Goal: Task Accomplishment & Management: Use online tool/utility

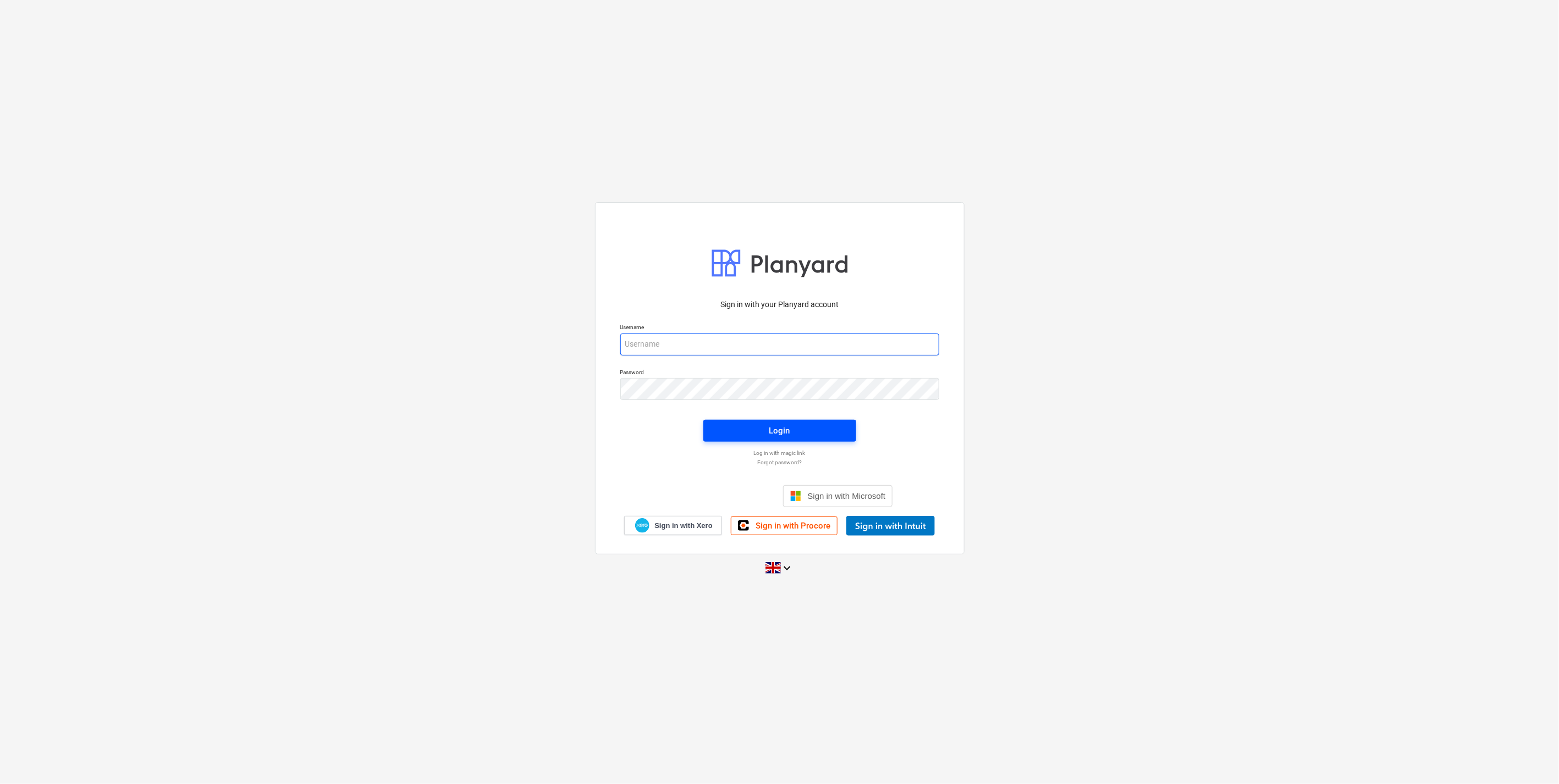
type input "[EMAIL_ADDRESS][DOMAIN_NAME]"
click at [782, 436] on div "Login" at bounding box center [779, 431] width 21 height 14
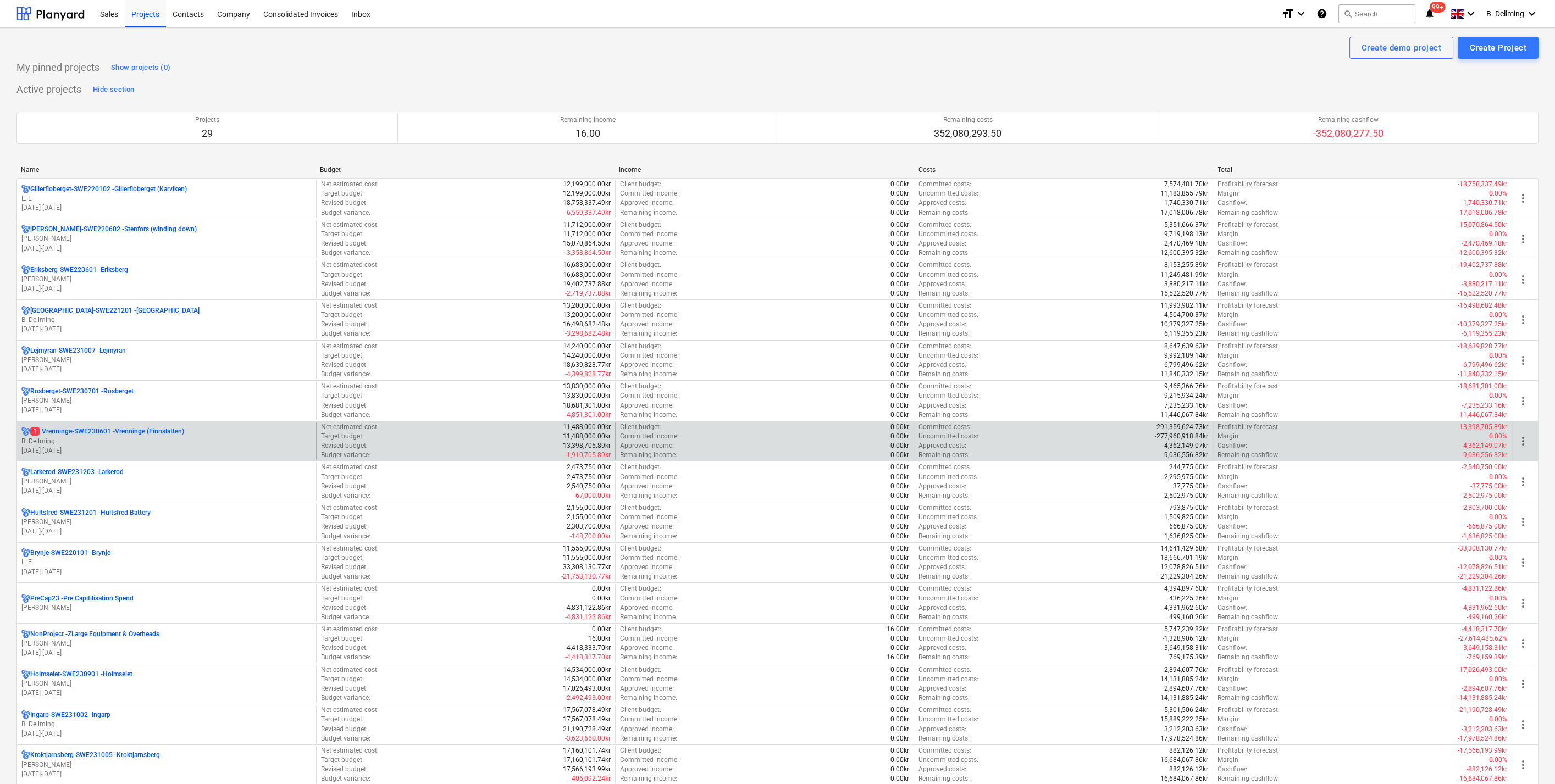
click at [68, 439] on p "B. Dellming" at bounding box center [167, 441] width 290 height 10
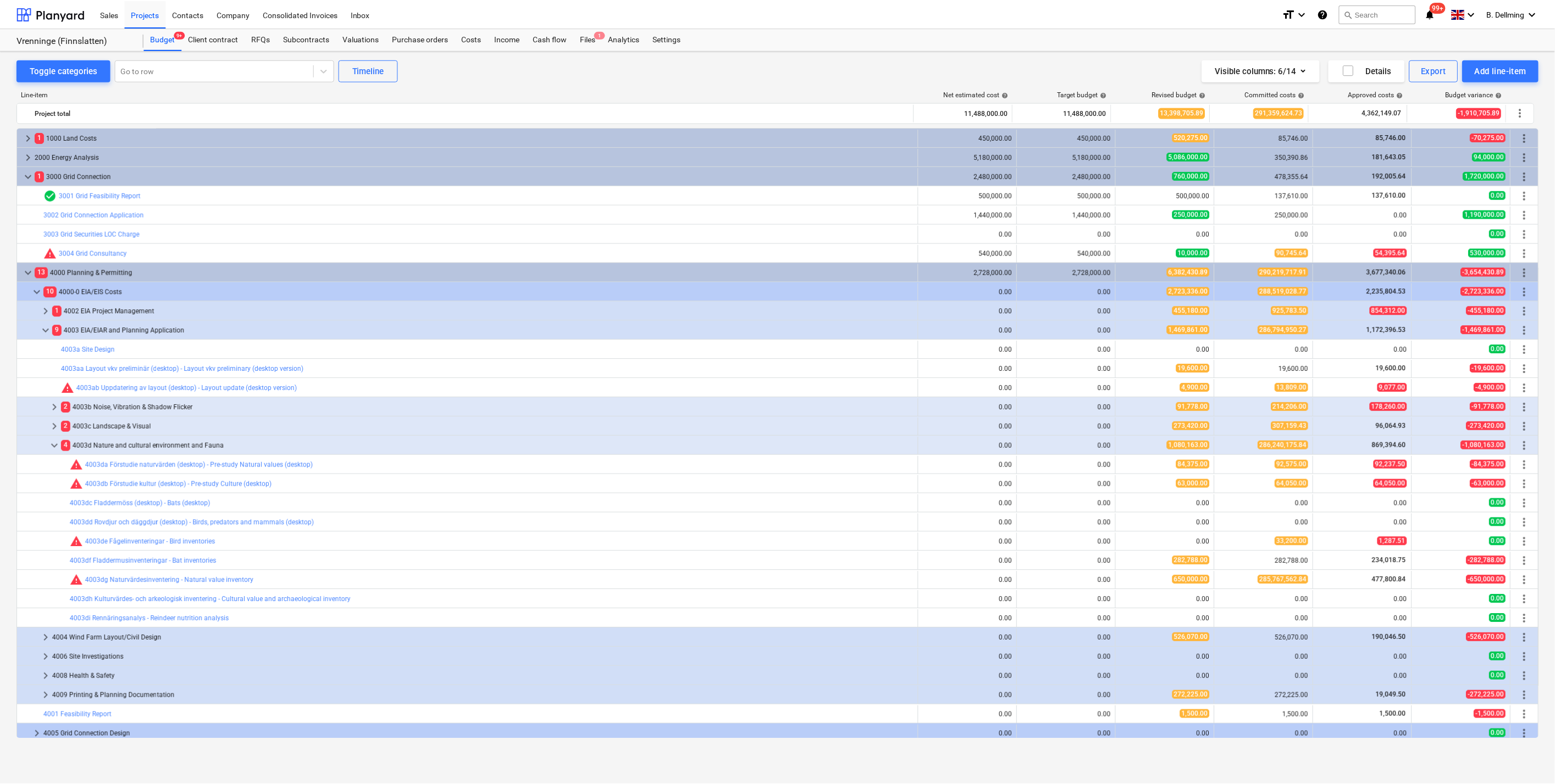
scroll to position [285, 0]
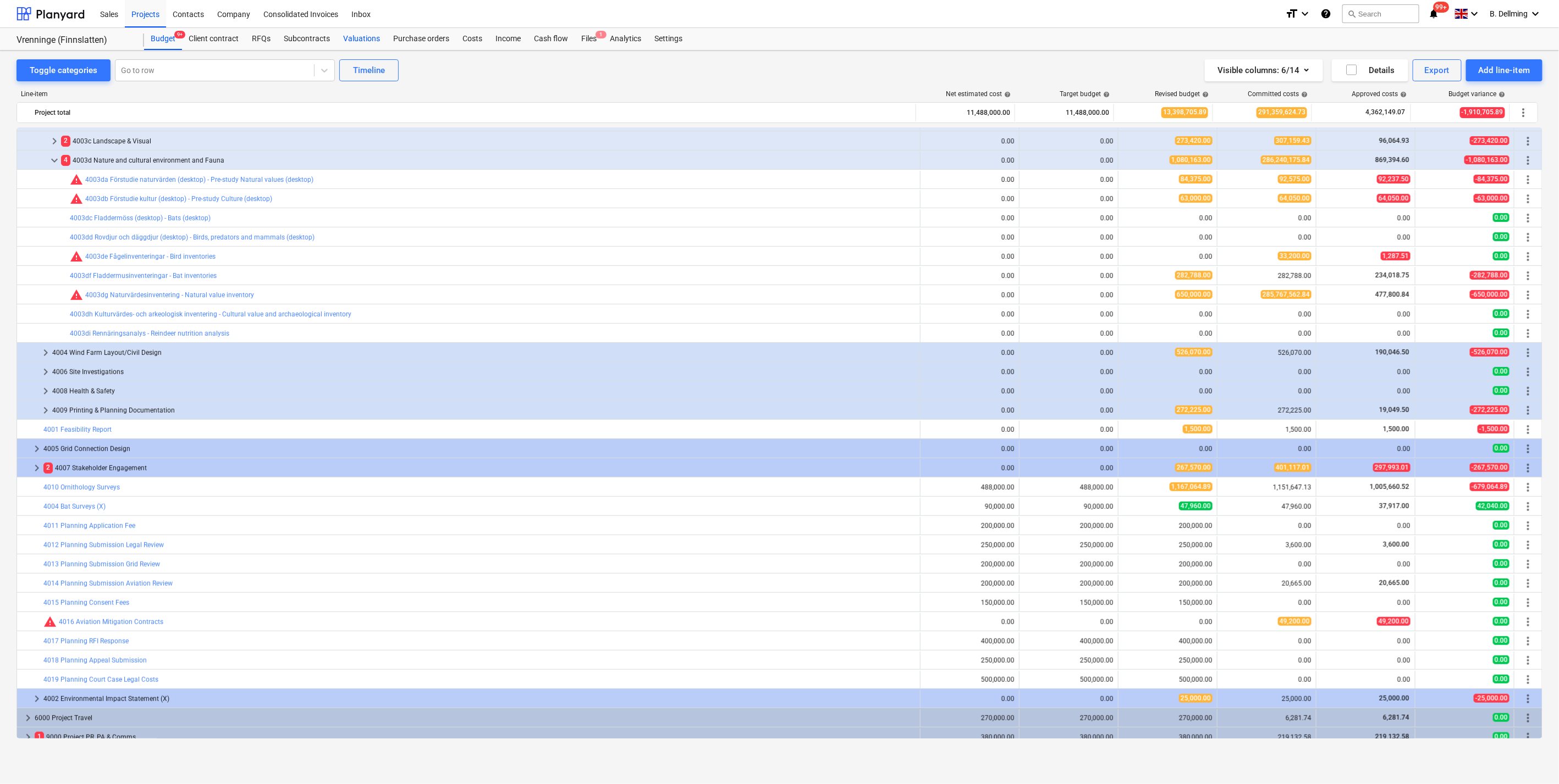
click at [374, 37] on div "Valuations" at bounding box center [361, 39] width 50 height 22
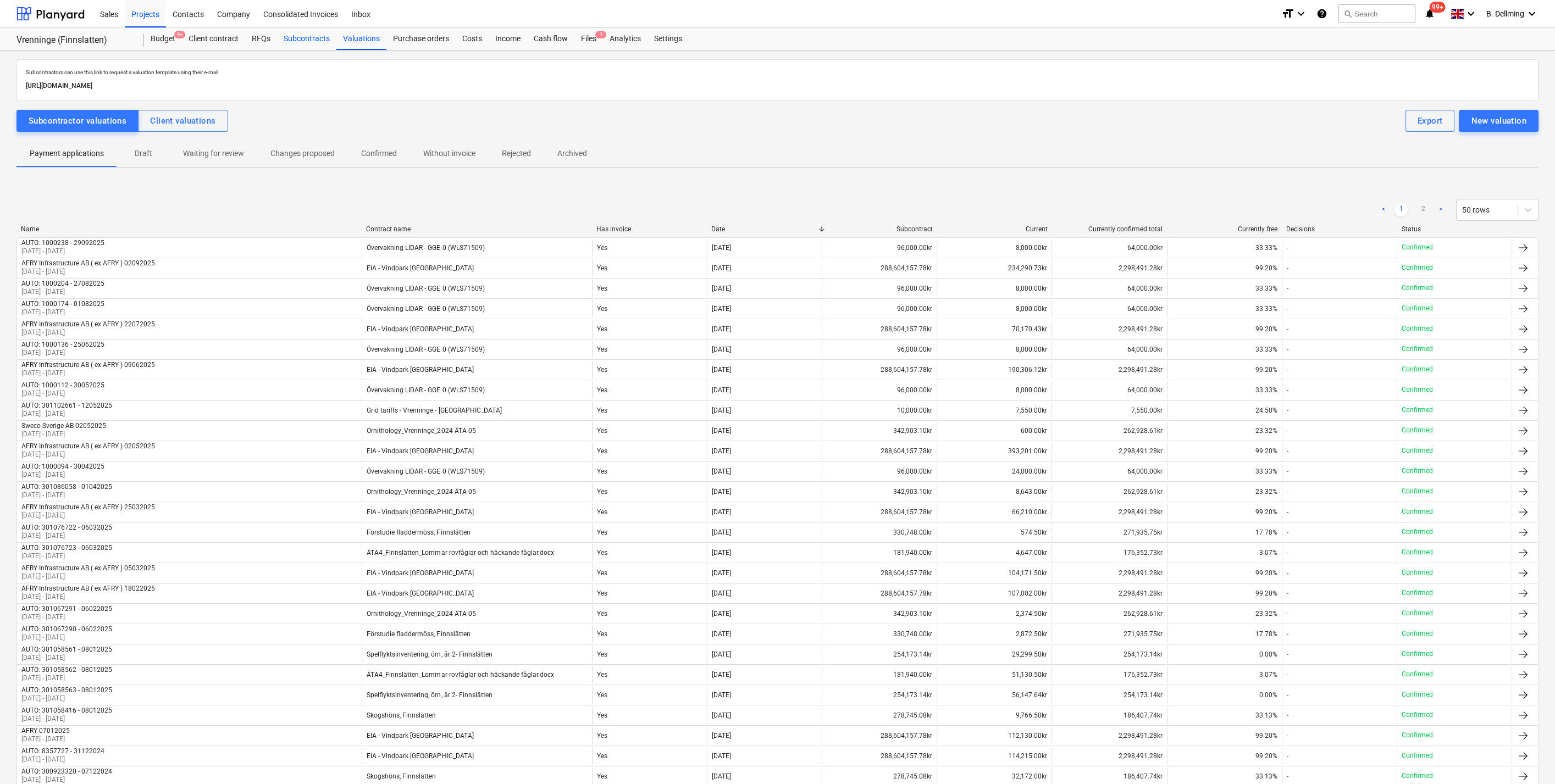
click at [303, 40] on div "Subcontracts" at bounding box center [306, 39] width 59 height 22
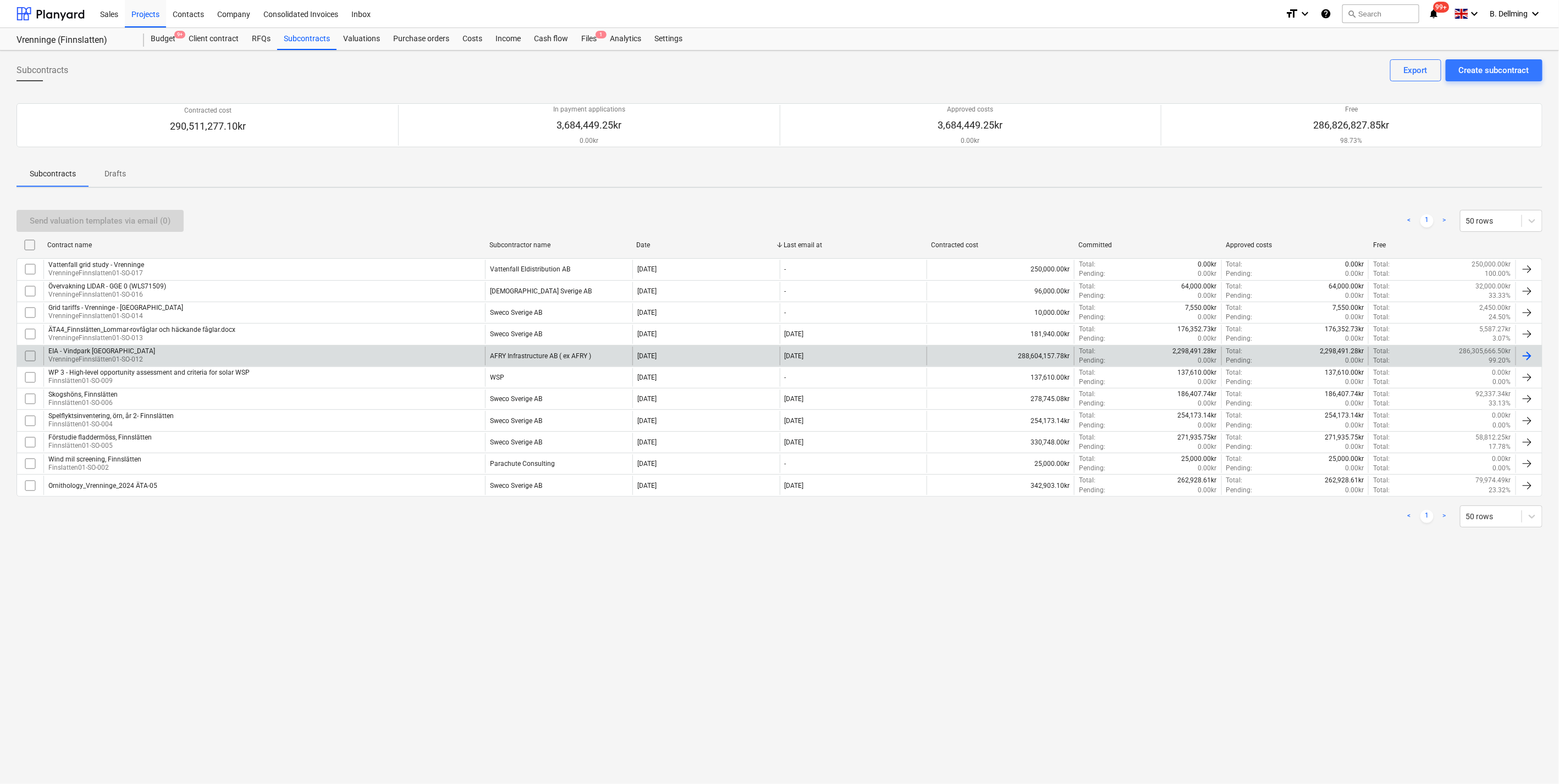
click at [72, 352] on div "EIA - Vindpark [GEOGRAPHIC_DATA]" at bounding box center [102, 351] width 107 height 8
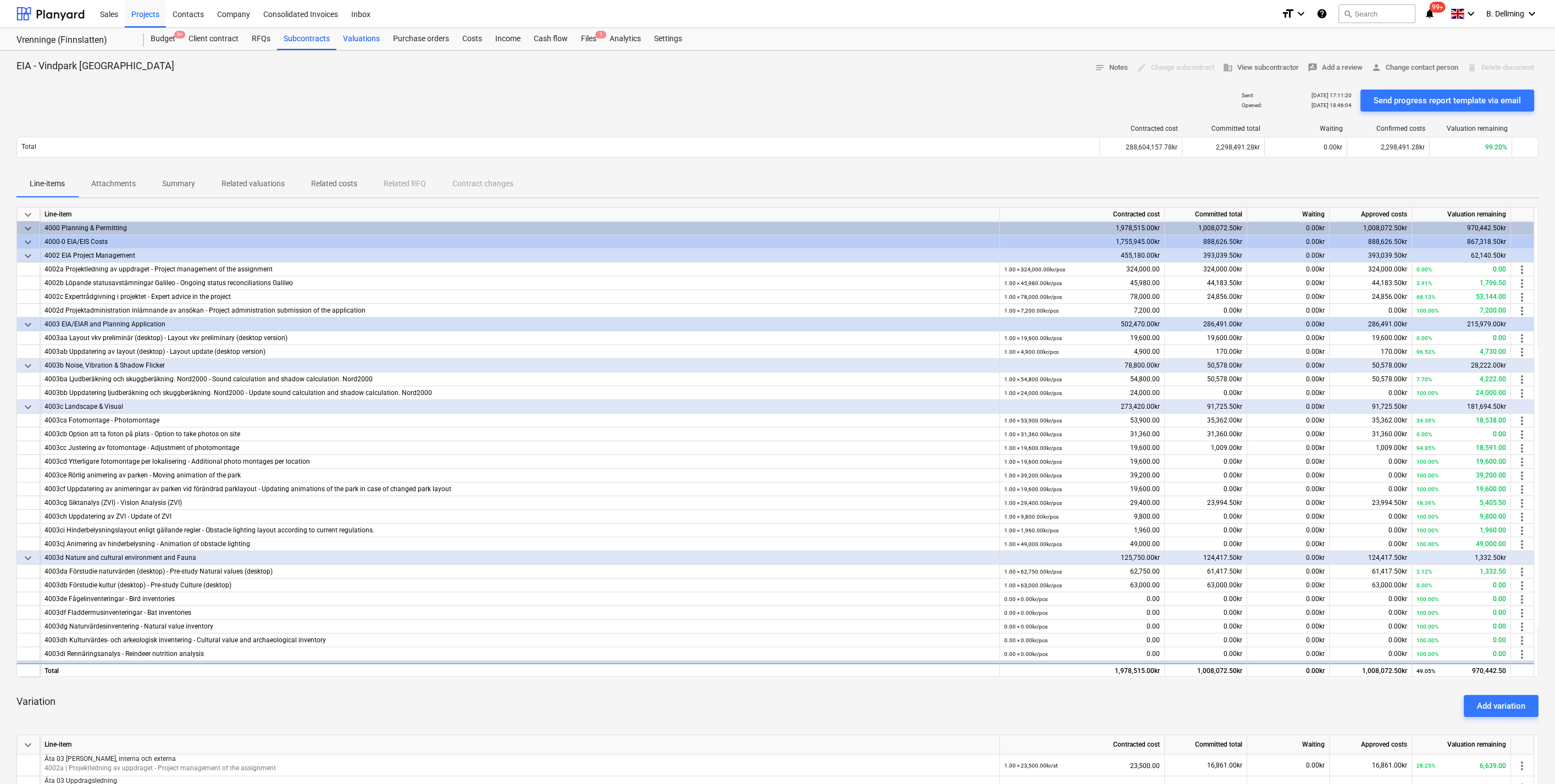
click at [369, 37] on div "Valuations" at bounding box center [361, 39] width 50 height 22
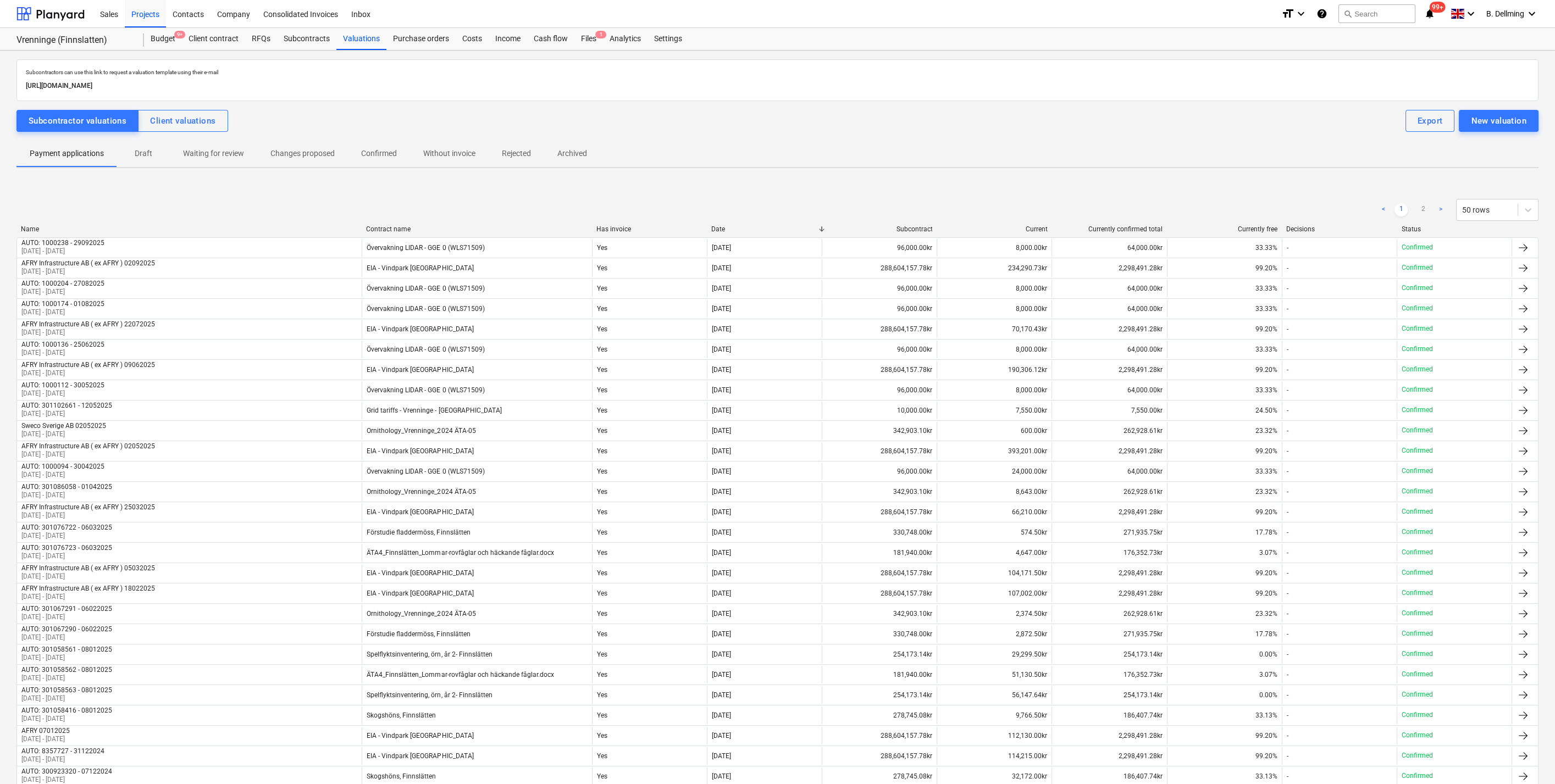
click at [583, 153] on p "Archived" at bounding box center [572, 153] width 29 height 12
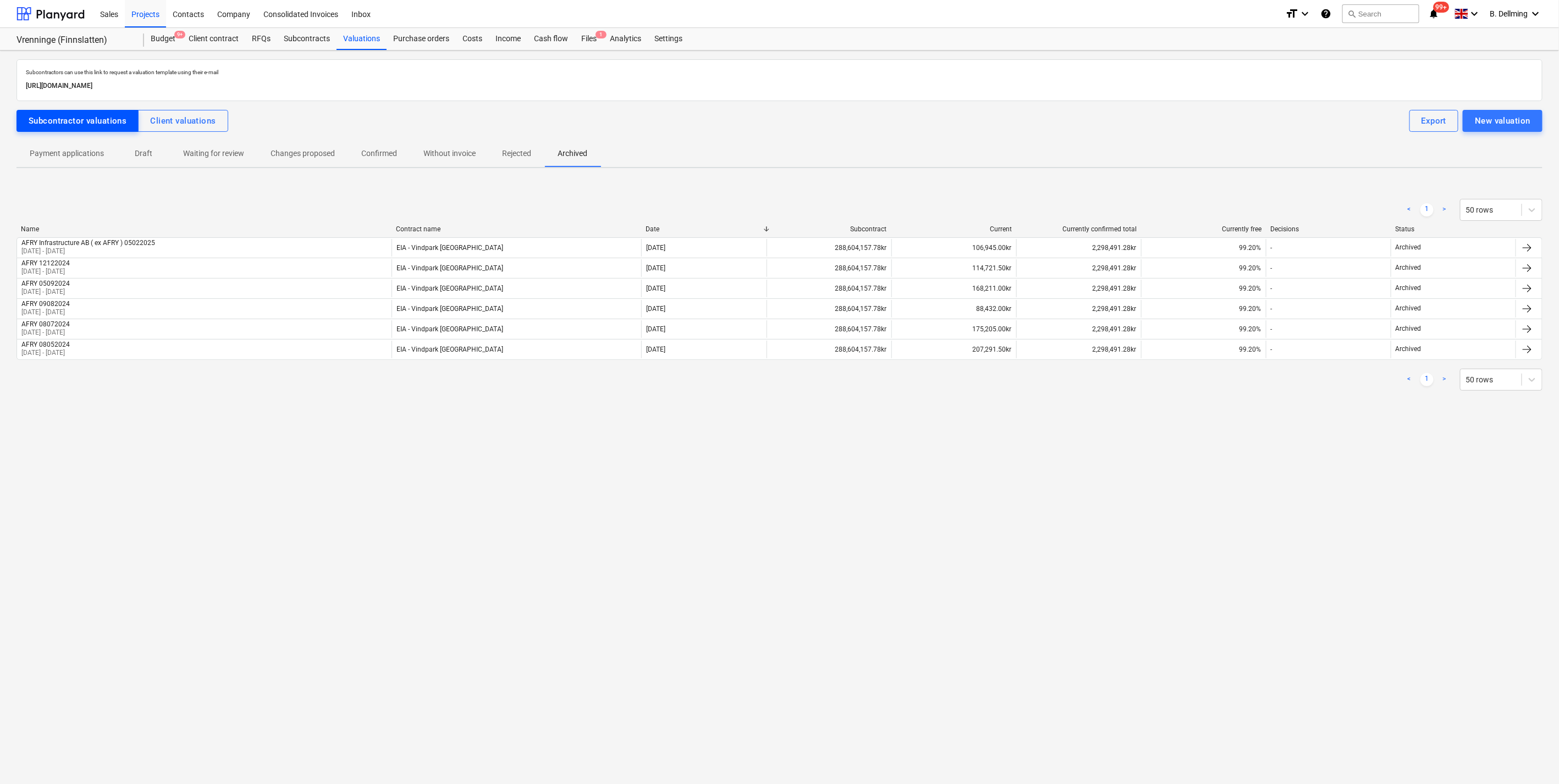
click at [85, 122] on div "Subcontractor valuations" at bounding box center [77, 121] width 98 height 14
click at [187, 118] on div "Client valuations" at bounding box center [183, 121] width 65 height 14
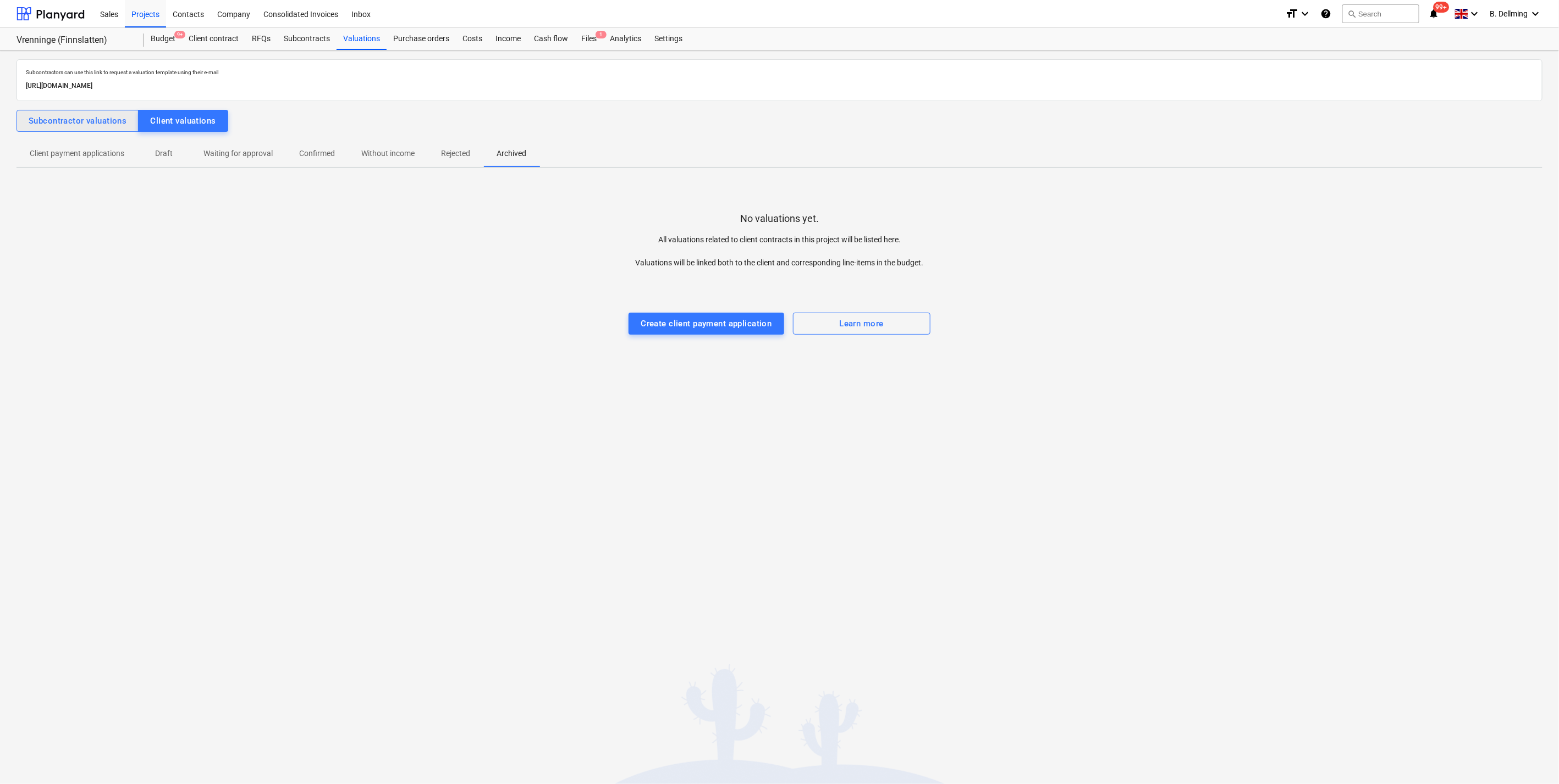
click at [71, 114] on div "Subcontractor valuations" at bounding box center [77, 121] width 98 height 14
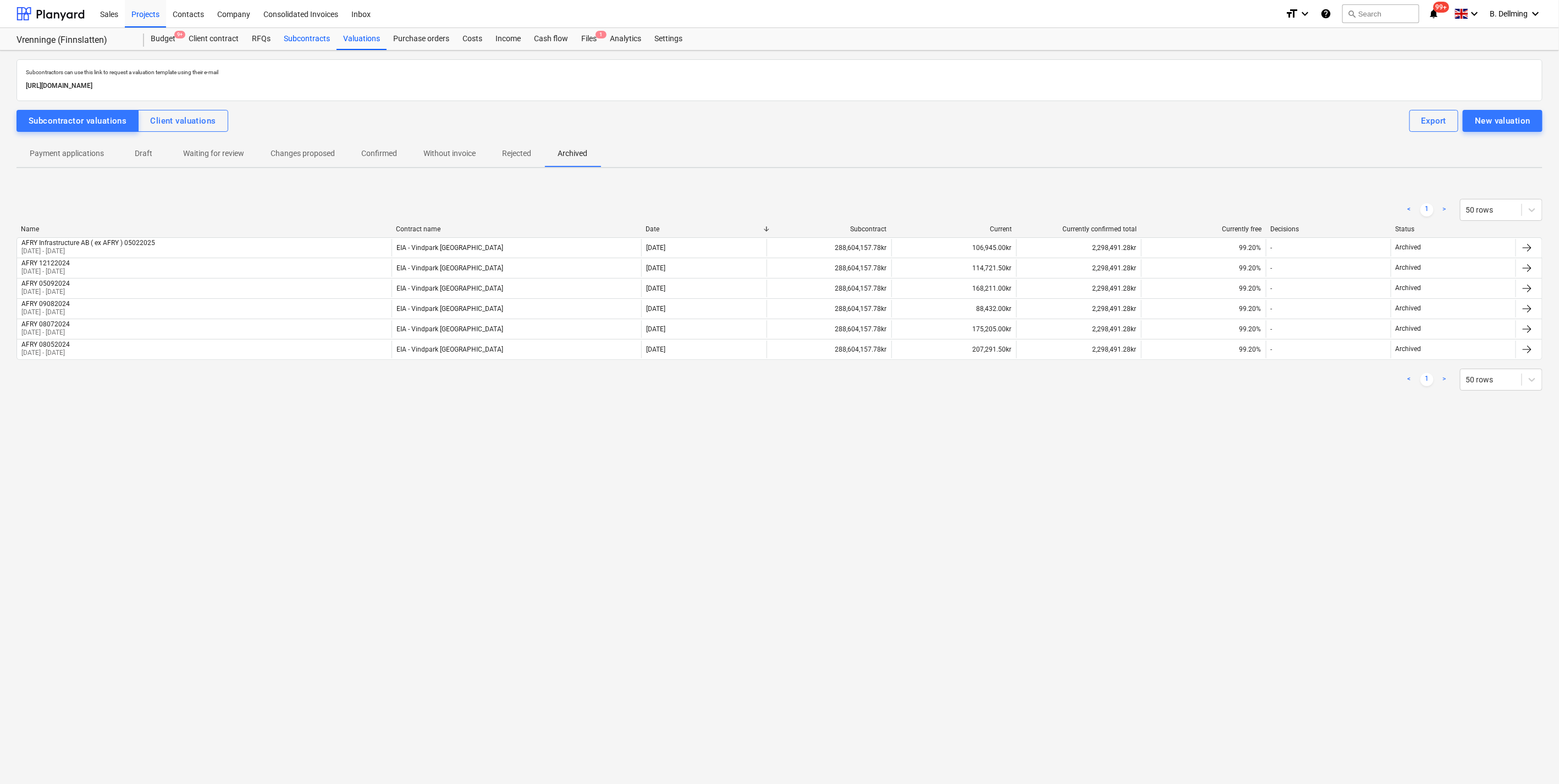
click at [300, 41] on div "Subcontracts" at bounding box center [306, 39] width 59 height 22
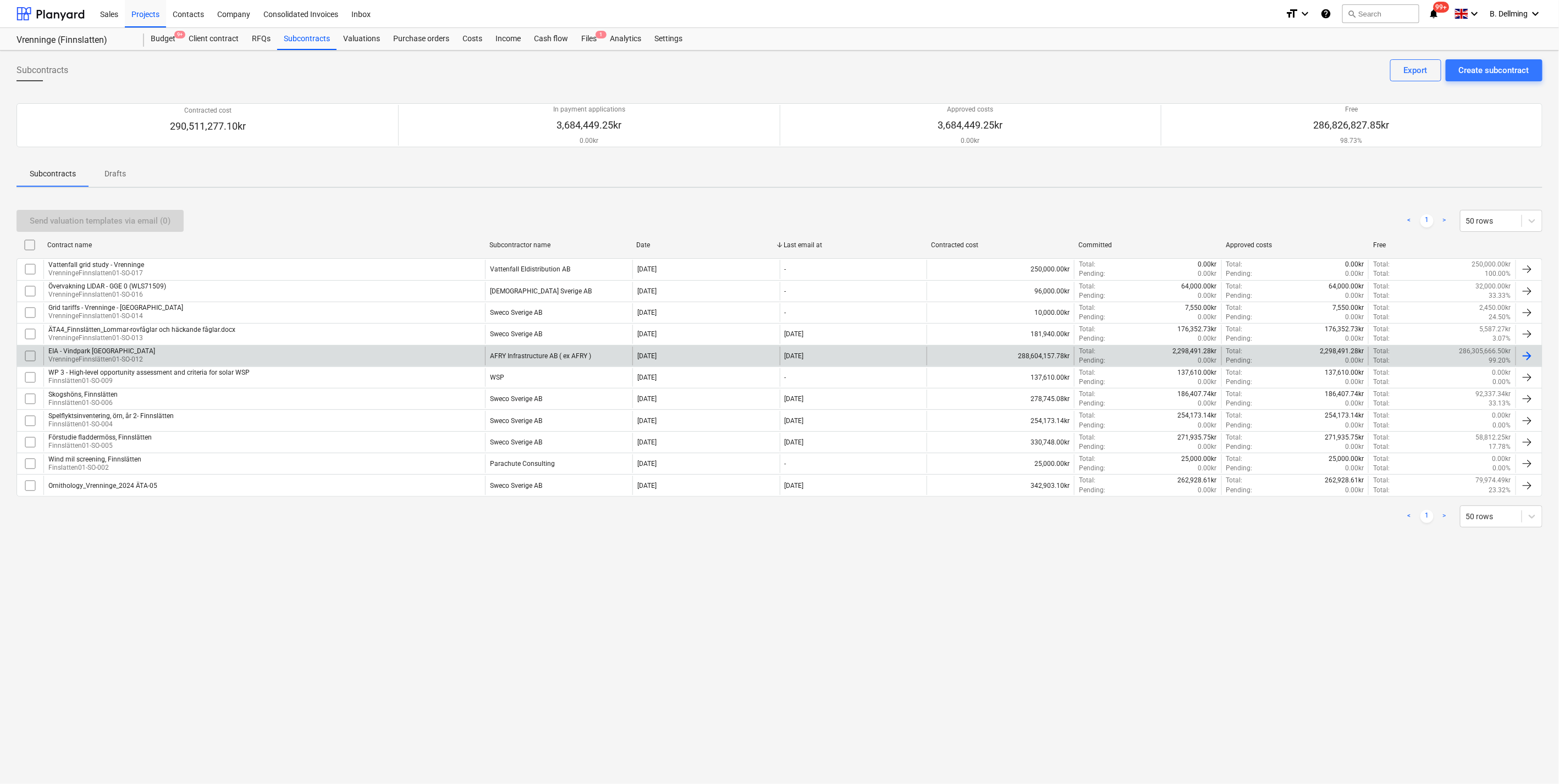
click at [68, 355] on p "VrenningeFinnslätten01-SO-012" at bounding box center [102, 359] width 107 height 10
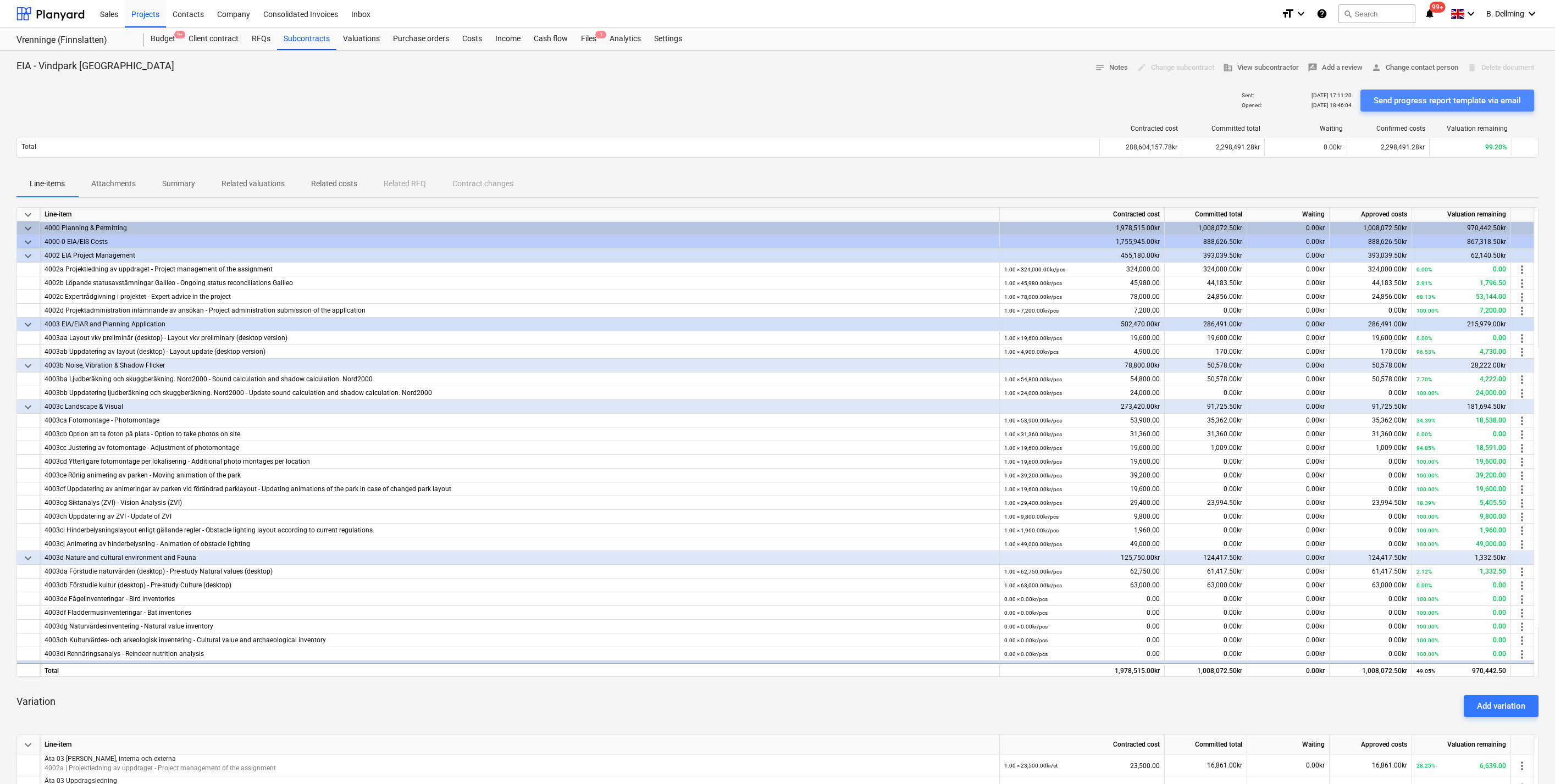
click at [1457, 104] on div "Send progress report template via email" at bounding box center [1448, 100] width 147 height 14
